Goal: Information Seeking & Learning: Understand process/instructions

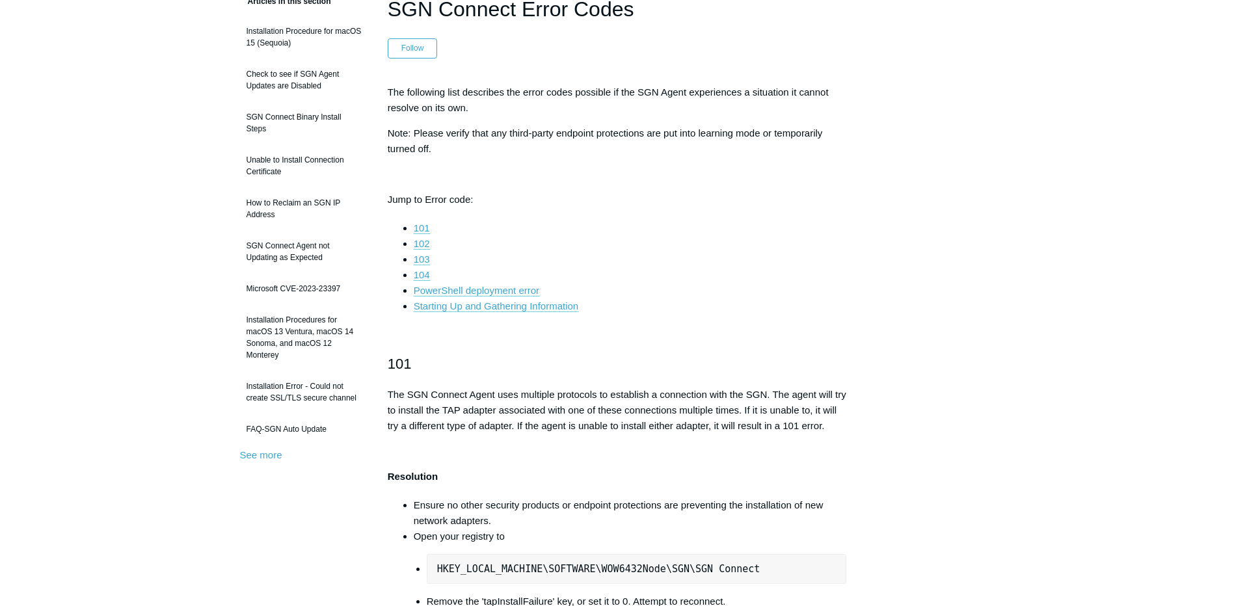
scroll to position [130, 0]
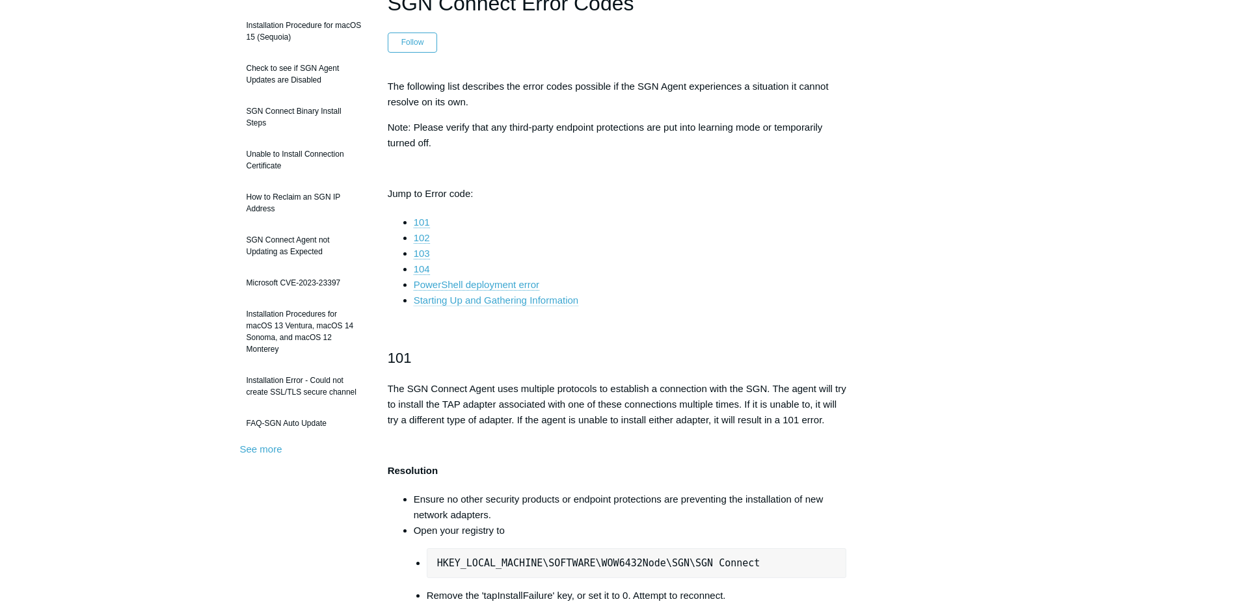
click at [559, 298] on link "Starting Up and Gathering Information" at bounding box center [496, 301] width 165 height 12
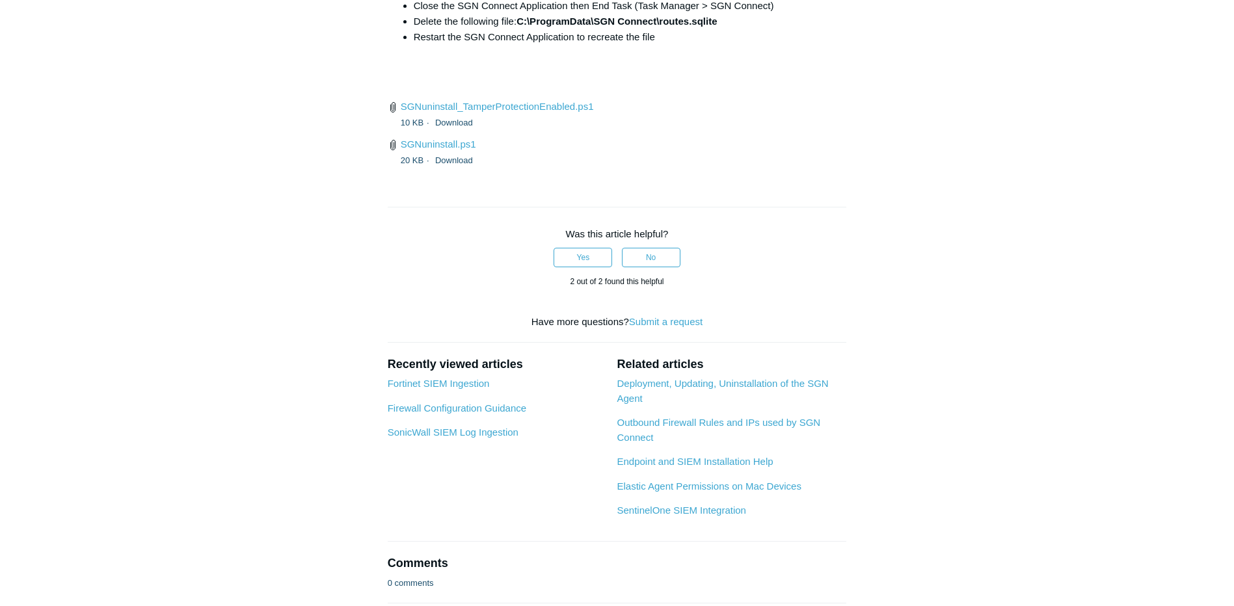
scroll to position [5086, 0]
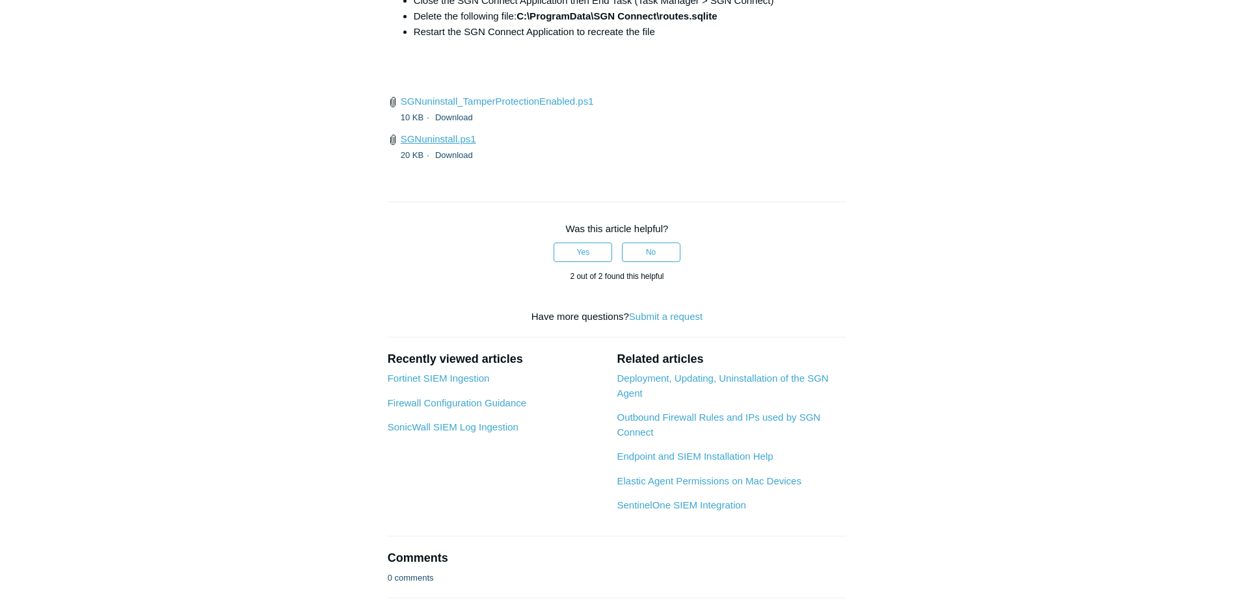
click at [464, 144] on link "SGNuninstall.ps1" at bounding box center [438, 138] width 75 height 11
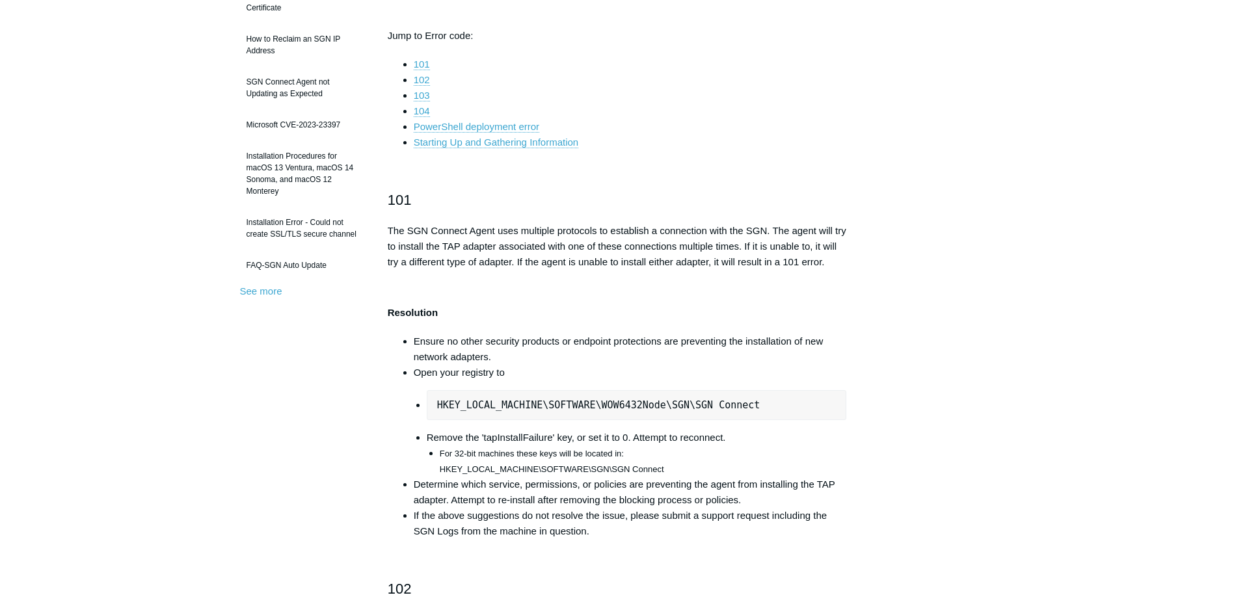
scroll to position [0, 0]
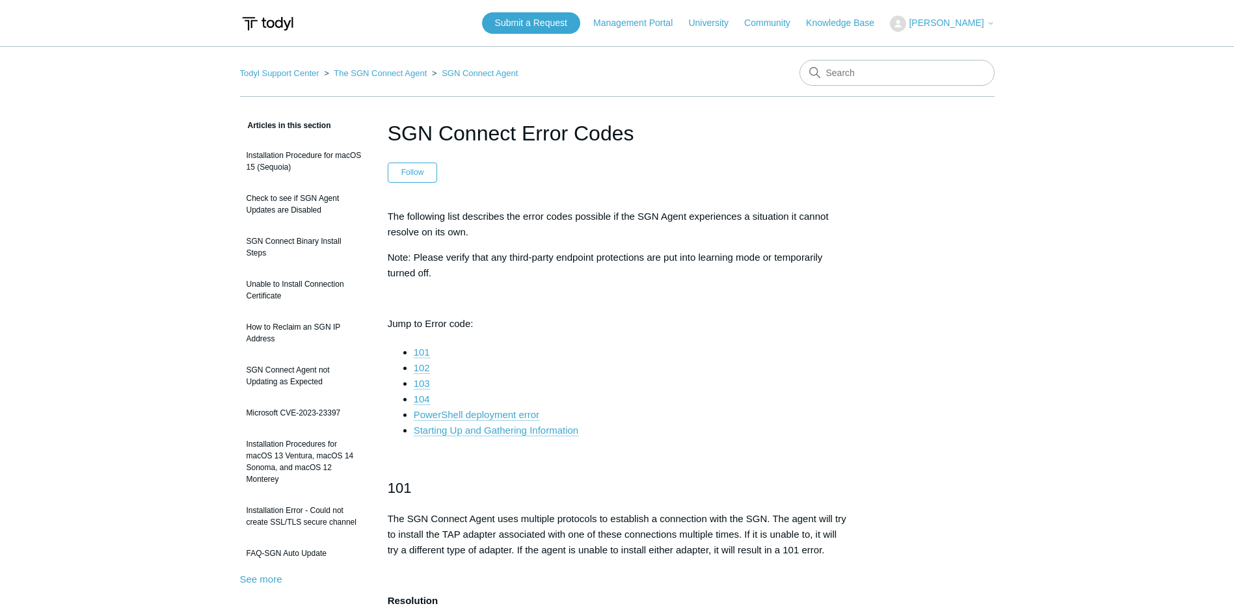
click at [543, 416] on li "PowerShell deployment error" at bounding box center [630, 415] width 433 height 16
click at [530, 416] on link "PowerShell deployment error" at bounding box center [476, 415] width 125 height 12
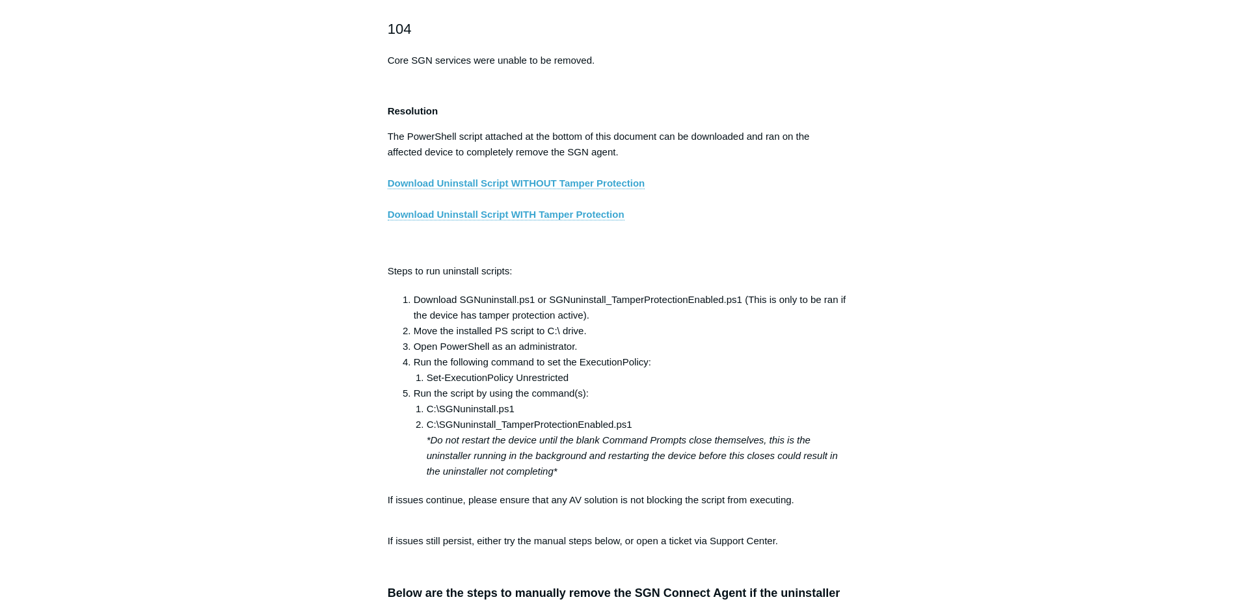
scroll to position [2210, 0]
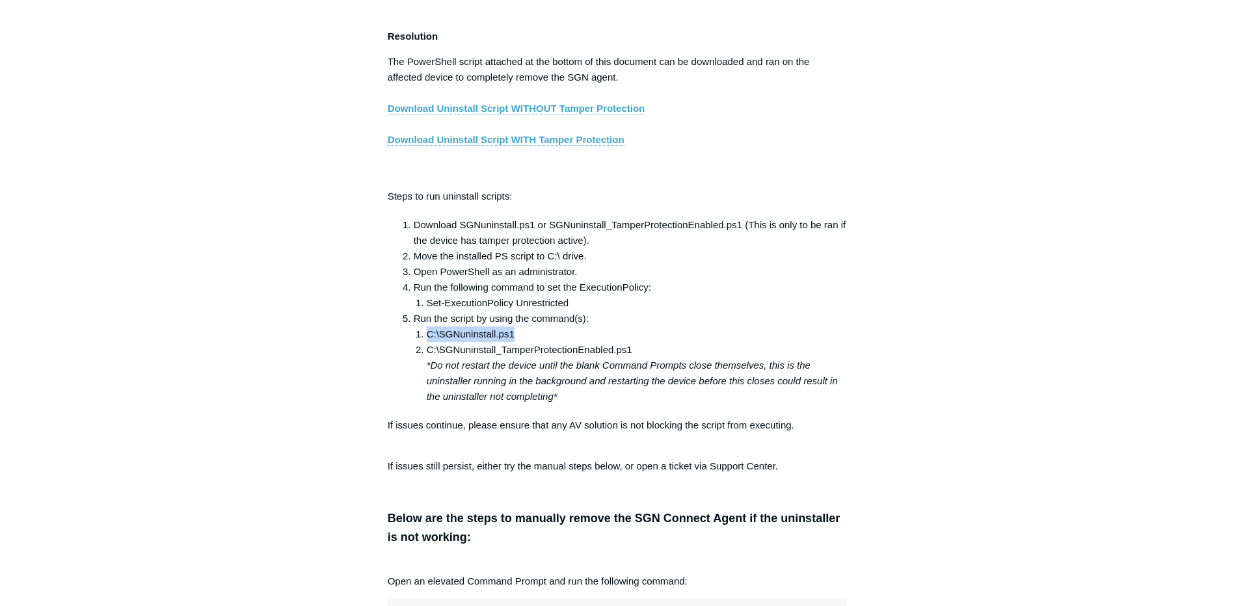
drag, startPoint x: 538, startPoint y: 342, endPoint x: 425, endPoint y: 345, distance: 113.2
click at [427, 342] on li "C:\SGNuninstall.ps1" at bounding box center [637, 334] width 420 height 16
copy li "C:\SGNuninstall.ps1"
